Goal: Information Seeking & Learning: Learn about a topic

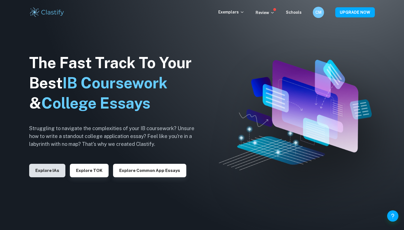
click at [43, 172] on button "Explore IAs" at bounding box center [47, 170] width 36 height 13
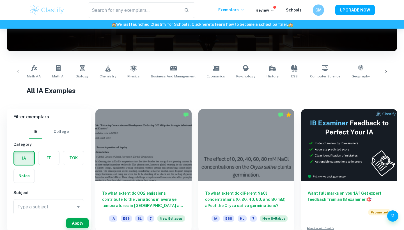
scroll to position [98, 0]
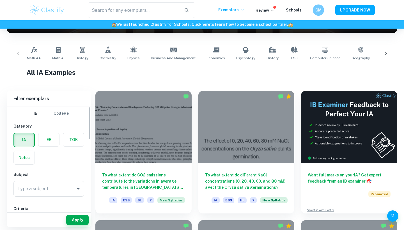
click at [47, 139] on label "button" at bounding box center [48, 139] width 21 height 13
click at [0, 0] on input "radio" at bounding box center [0, 0] width 0 height 0
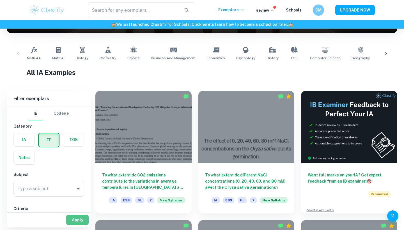
click at [78, 215] on button "Apply" at bounding box center [77, 220] width 22 height 10
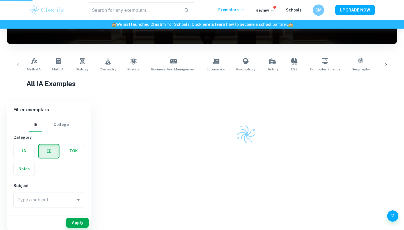
scroll to position [81, 0]
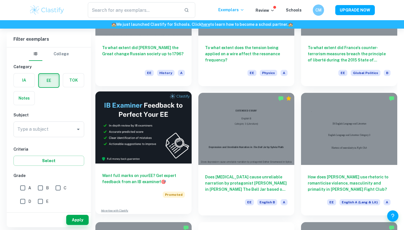
scroll to position [724, 0]
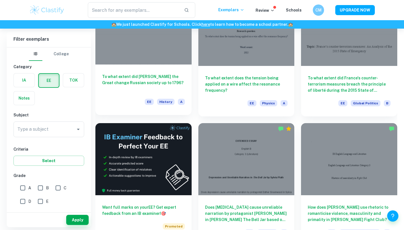
click at [142, 84] on h6 "To what extent did [PERSON_NAME] the Great change Russian society up to 1796?" at bounding box center [143, 83] width 83 height 19
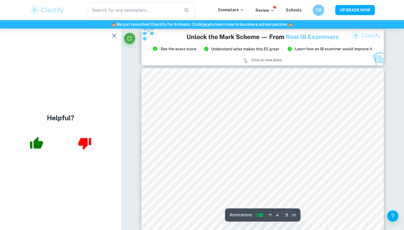
scroll to position [2850, 0]
click at [113, 38] on icon "button" at bounding box center [114, 35] width 7 height 7
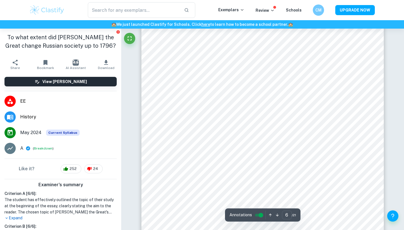
scroll to position [2029, 0]
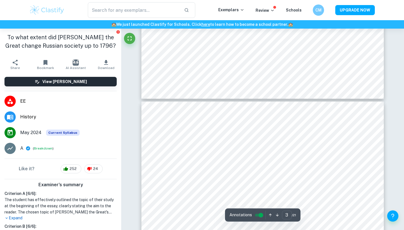
type input "4"
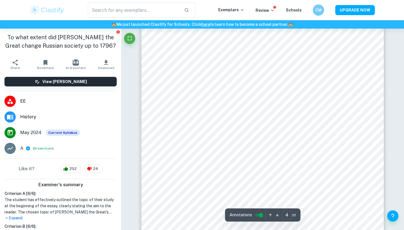
scroll to position [1184, 0]
